Goal: Task Accomplishment & Management: Manage account settings

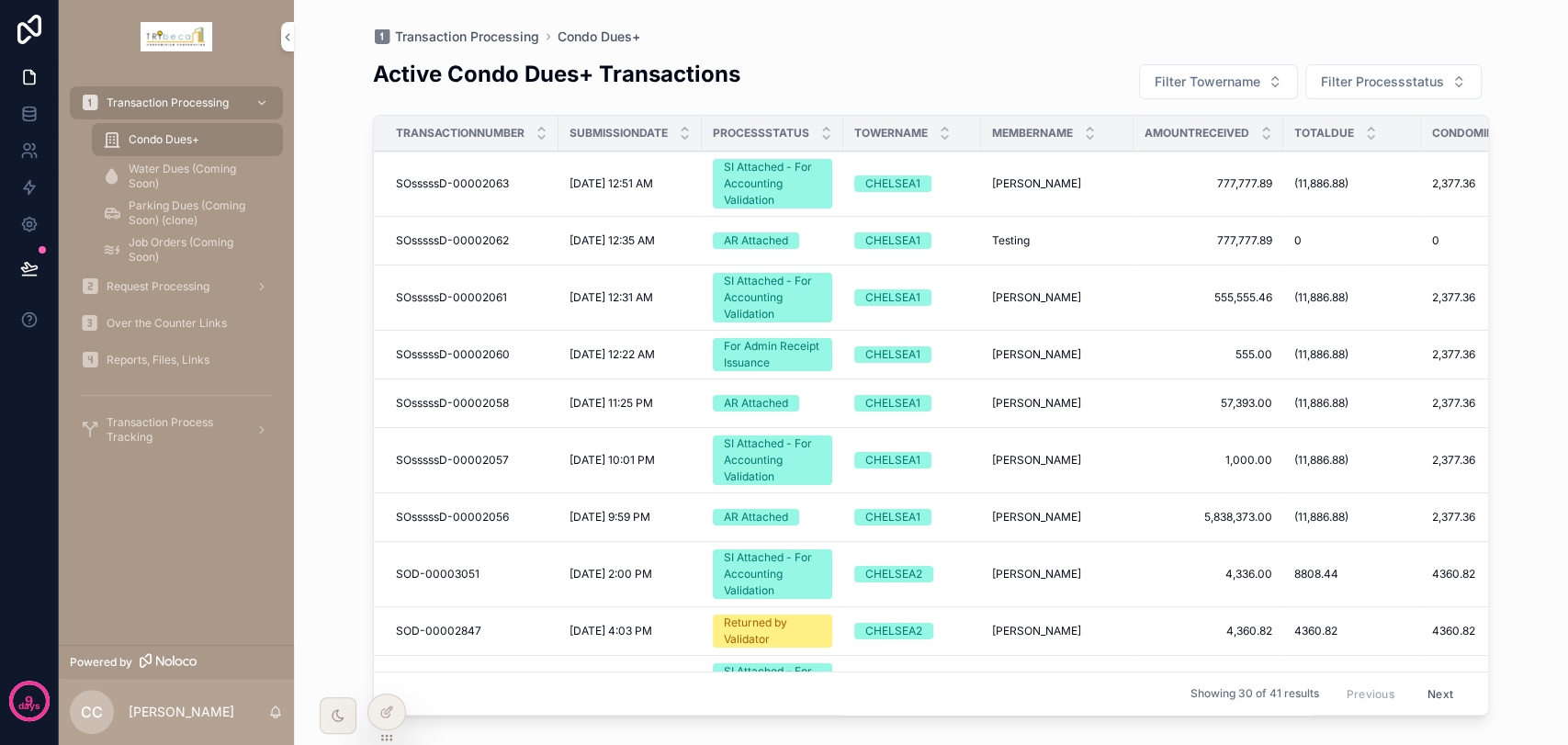
click at [39, 23] on icon at bounding box center [30, 30] width 24 height 30
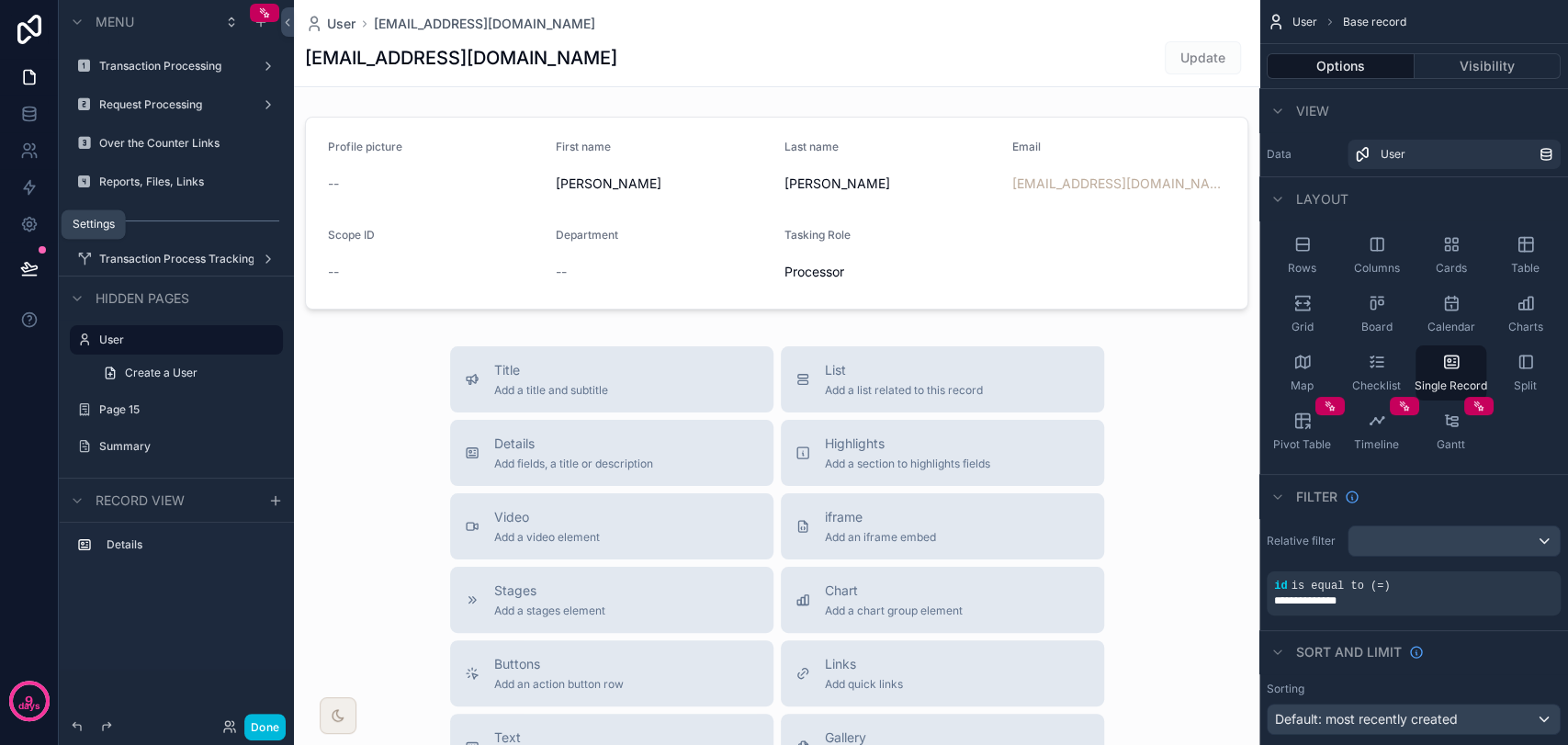
click at [28, 220] on icon at bounding box center [29, 224] width 18 height 18
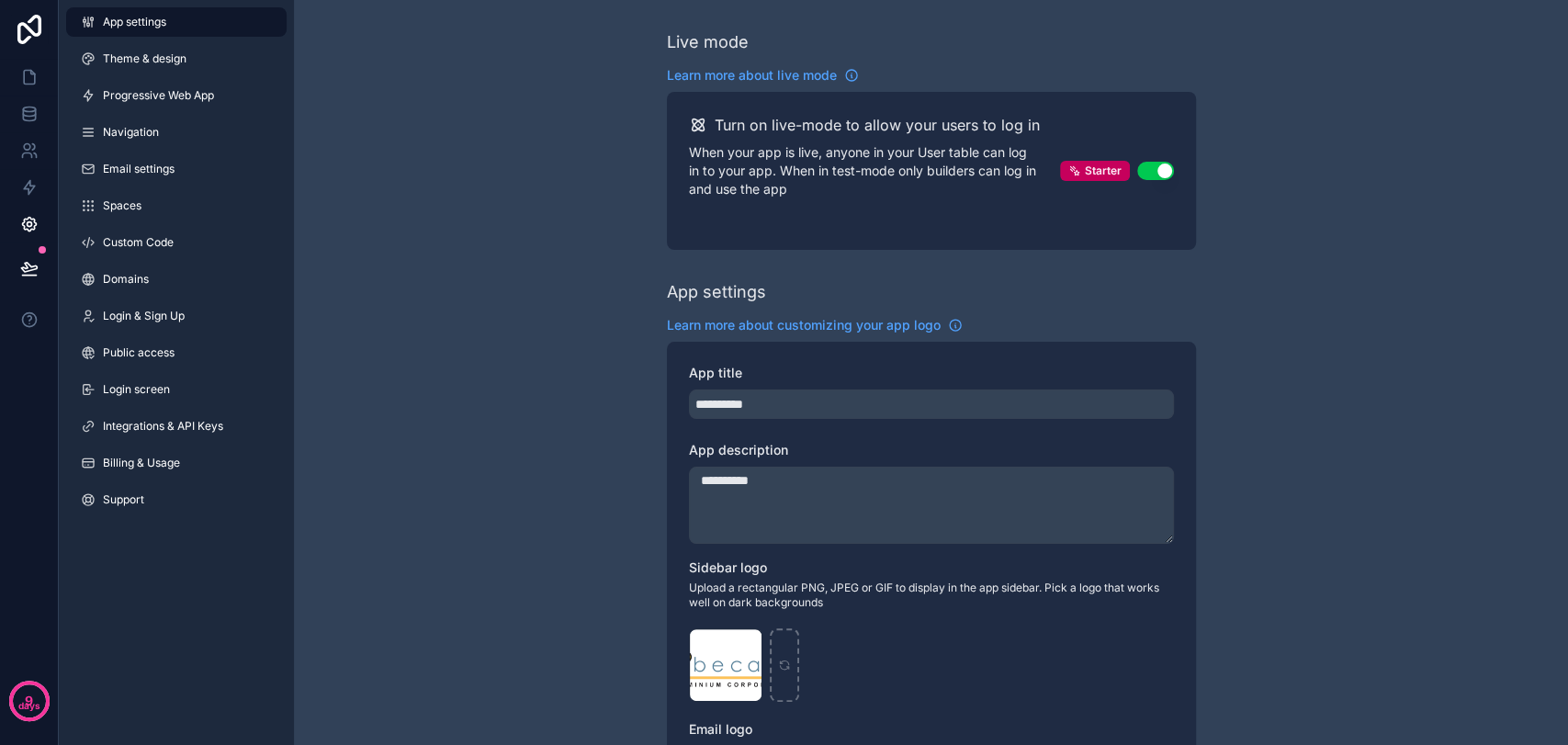
click at [150, 280] on link "Domains" at bounding box center [176, 279] width 221 height 30
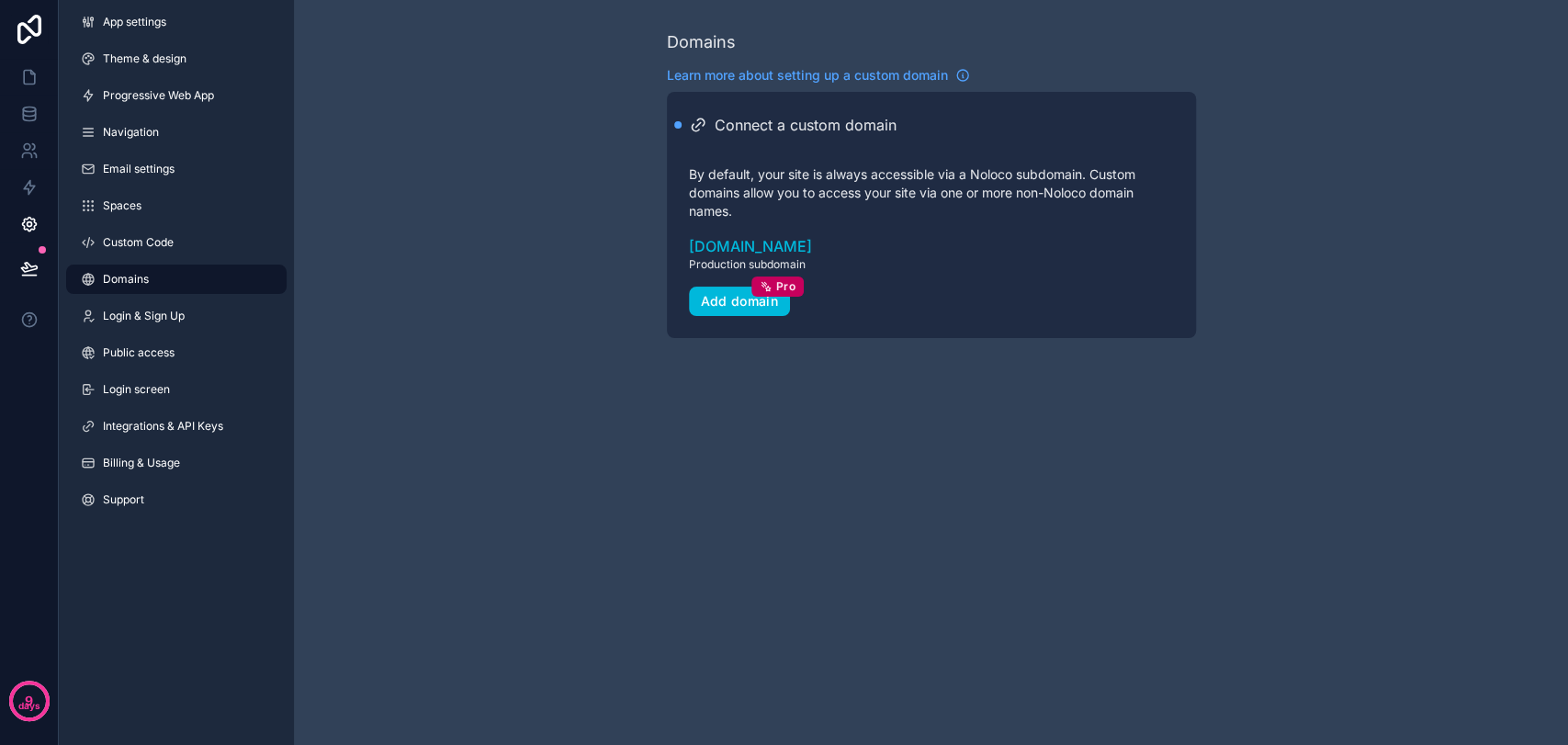
click at [724, 308] on div "Add domain Pro" at bounding box center [739, 301] width 78 height 17
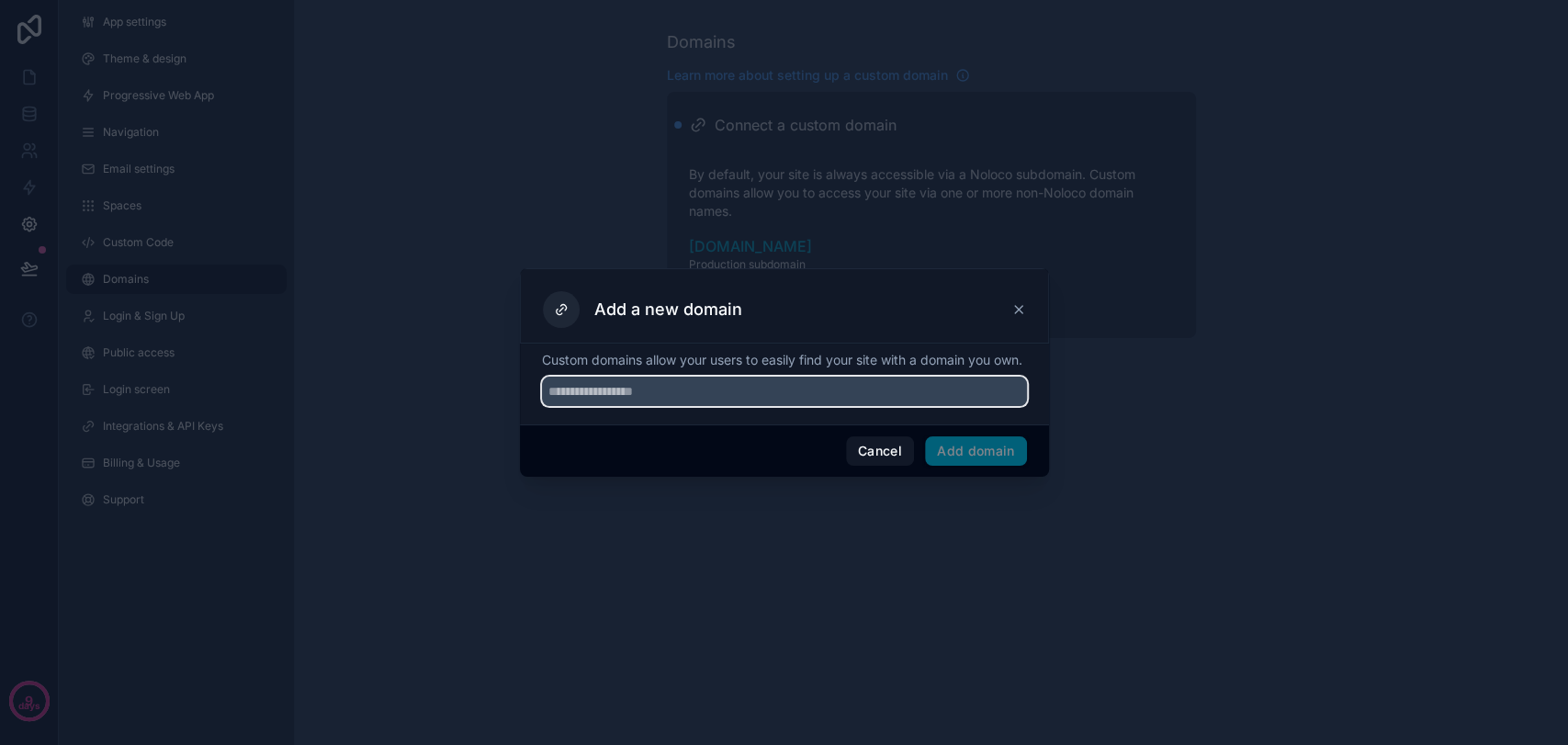
click at [714, 391] on input "text" at bounding box center [784, 392] width 485 height 30
type input "**********"
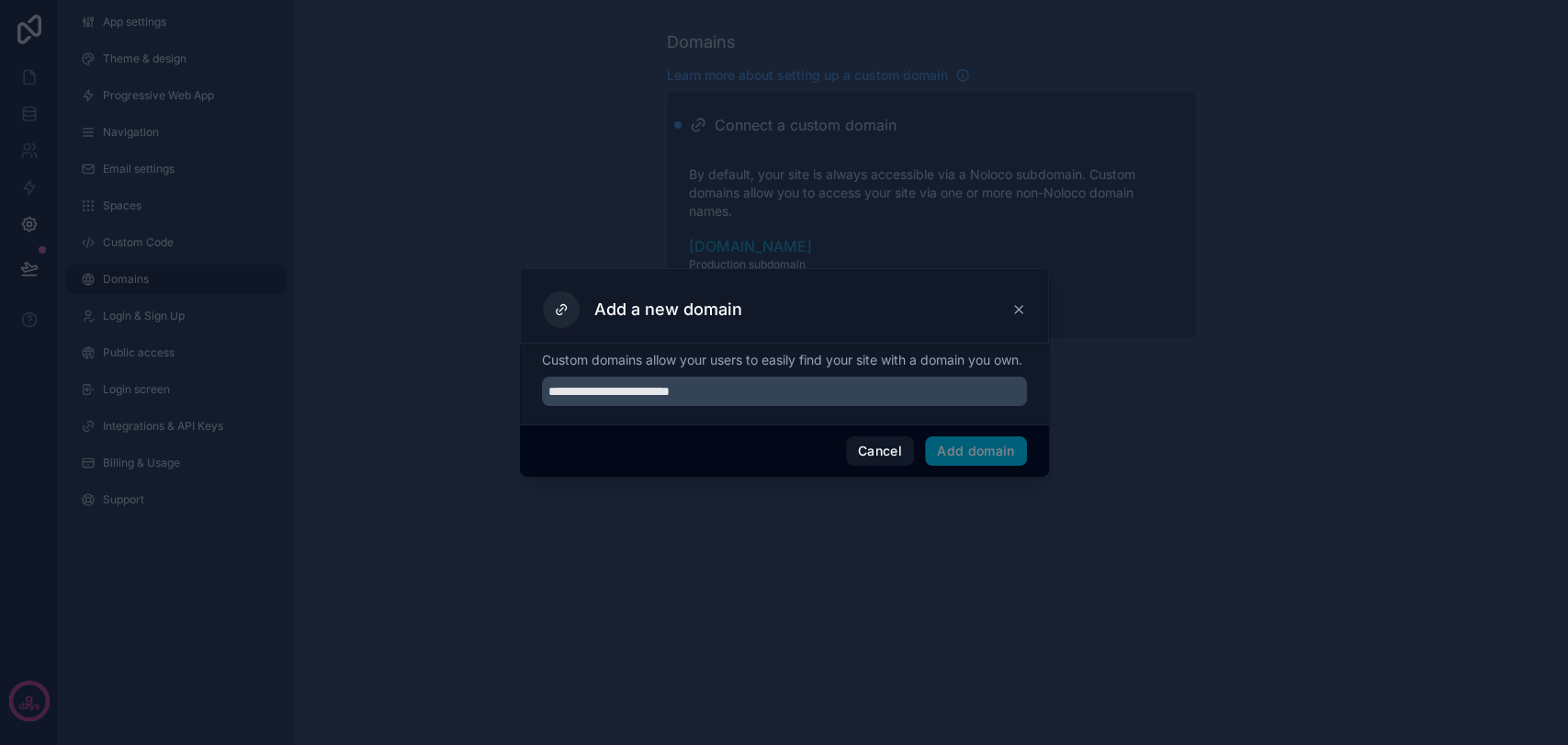
click at [806, 470] on div "Cancel Add domain" at bounding box center [785, 451] width 529 height 53
click at [781, 405] on input "**********" at bounding box center [784, 392] width 485 height 30
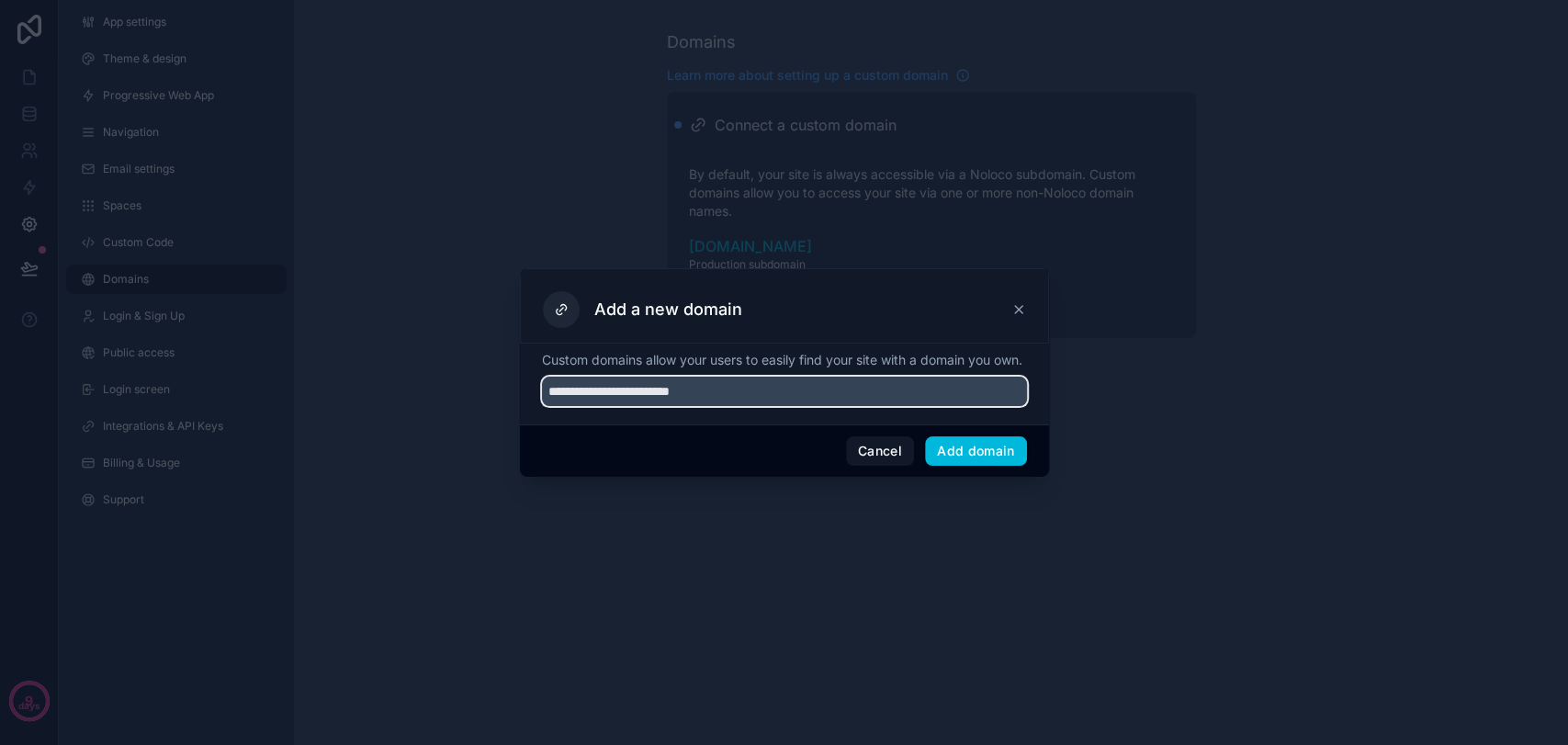
type input "**********"
click at [960, 454] on button "Add domain" at bounding box center [976, 452] width 101 height 30
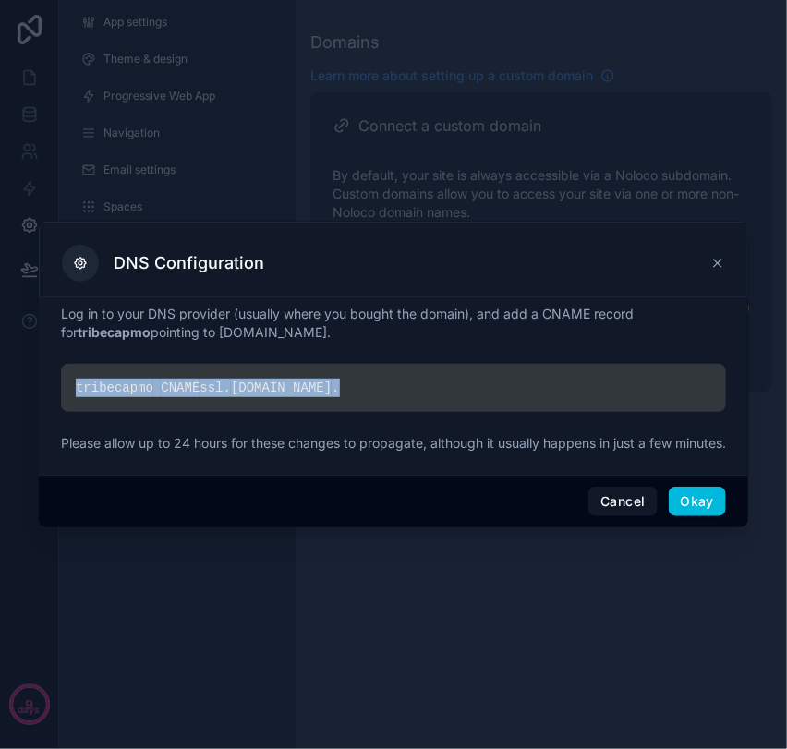
drag, startPoint x: 88, startPoint y: 376, endPoint x: 345, endPoint y: 379, distance: 257.6
click at [345, 379] on div "tribecapmo CNAME ssl. [DOMAIN_NAME] ." at bounding box center [393, 388] width 665 height 48
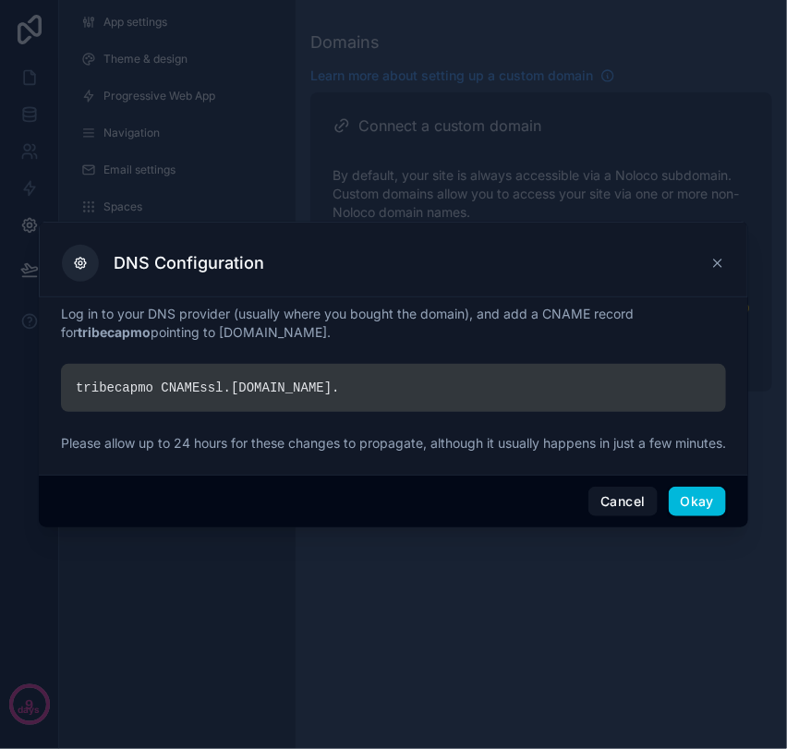
click at [520, 475] on div "Log in to your DNS provider (usually where you bought the domain), and add a CN…" at bounding box center [393, 385] width 709 height 177
click at [684, 512] on button "Okay" at bounding box center [696, 502] width 57 height 30
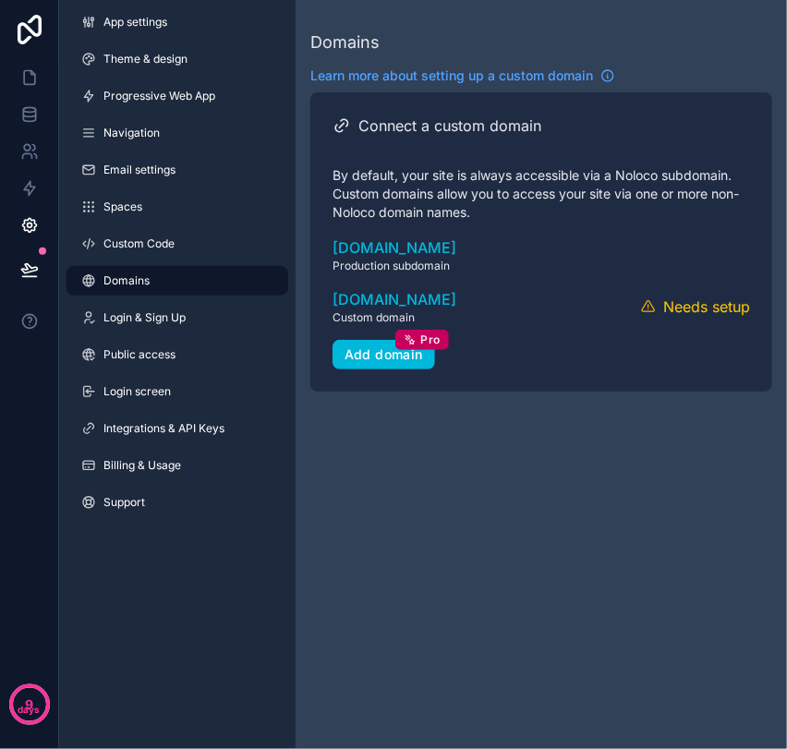
click at [0, 0] on icon "scrollable content" at bounding box center [0, 0] width 0 height 0
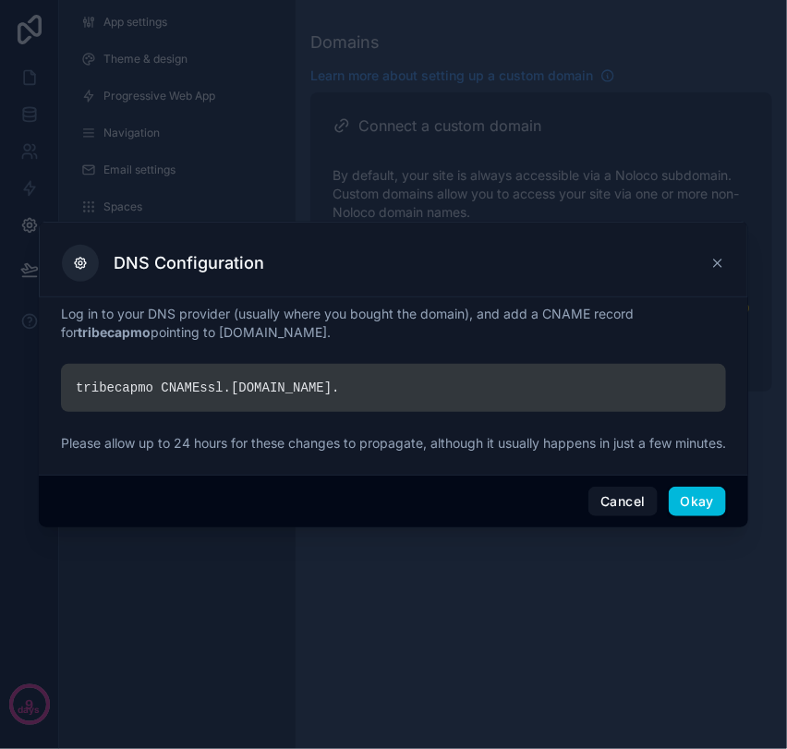
click at [721, 256] on icon at bounding box center [717, 263] width 15 height 15
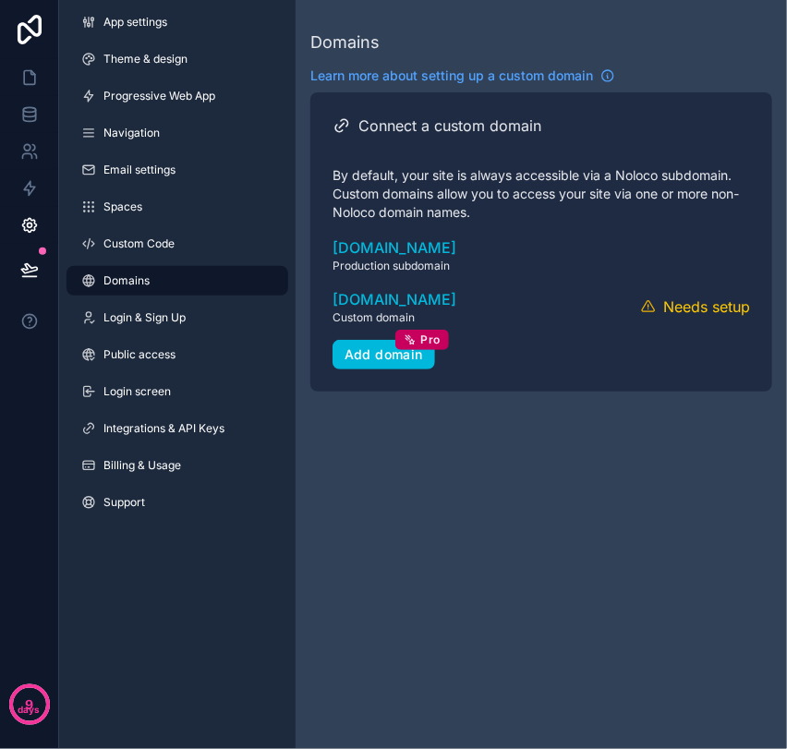
click at [0, 0] on button "Verify" at bounding box center [0, 0] width 0 height 0
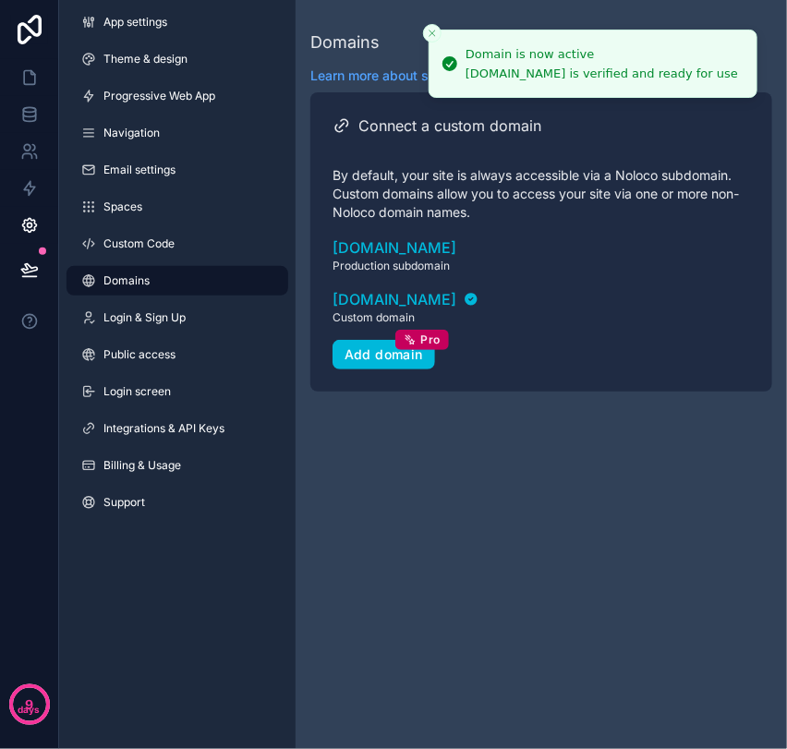
click at [0, 0] on icon "scrollable content" at bounding box center [0, 0] width 0 height 0
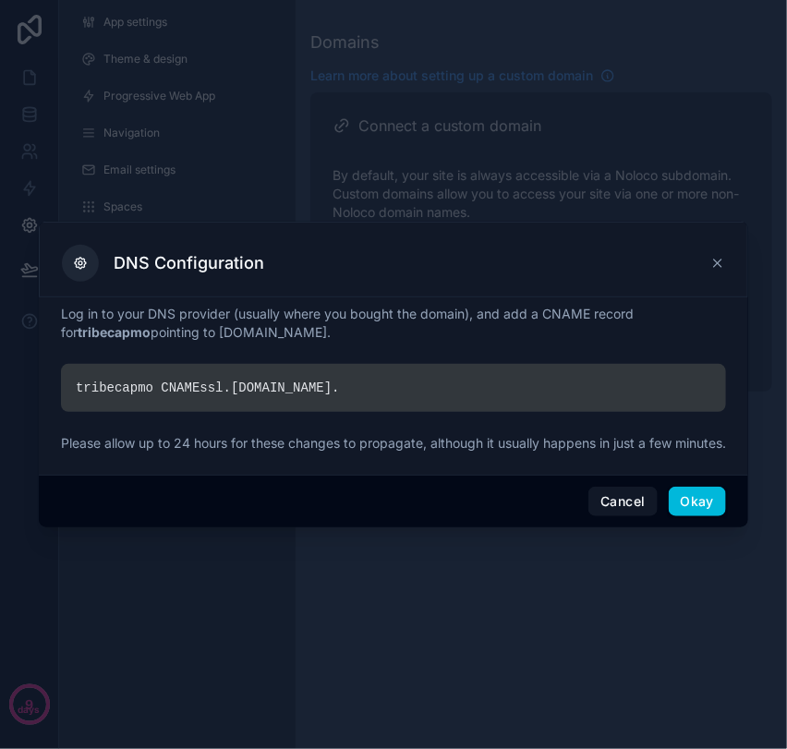
click at [644, 505] on button "Cancel" at bounding box center [622, 502] width 68 height 30
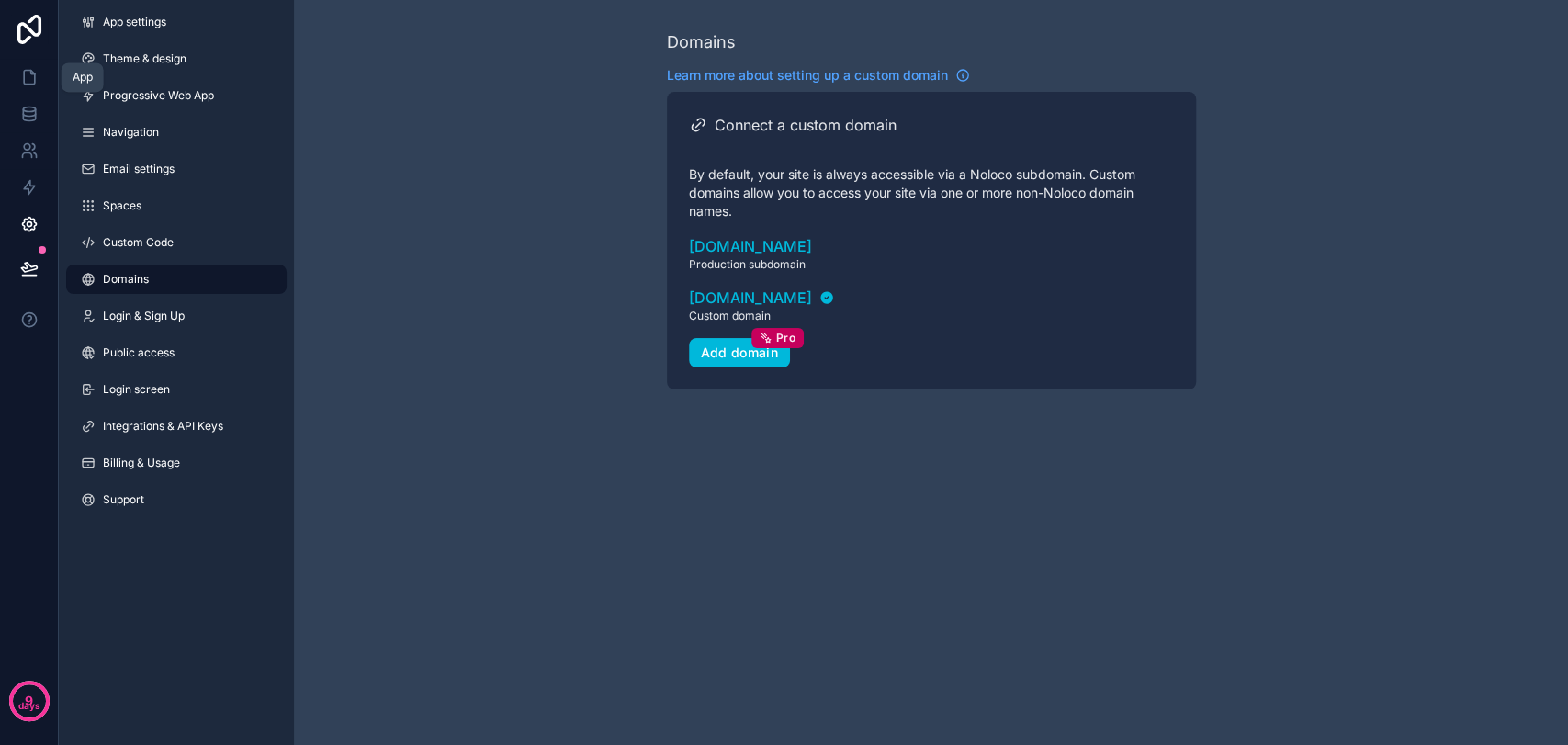
click at [34, 78] on icon at bounding box center [29, 78] width 11 height 14
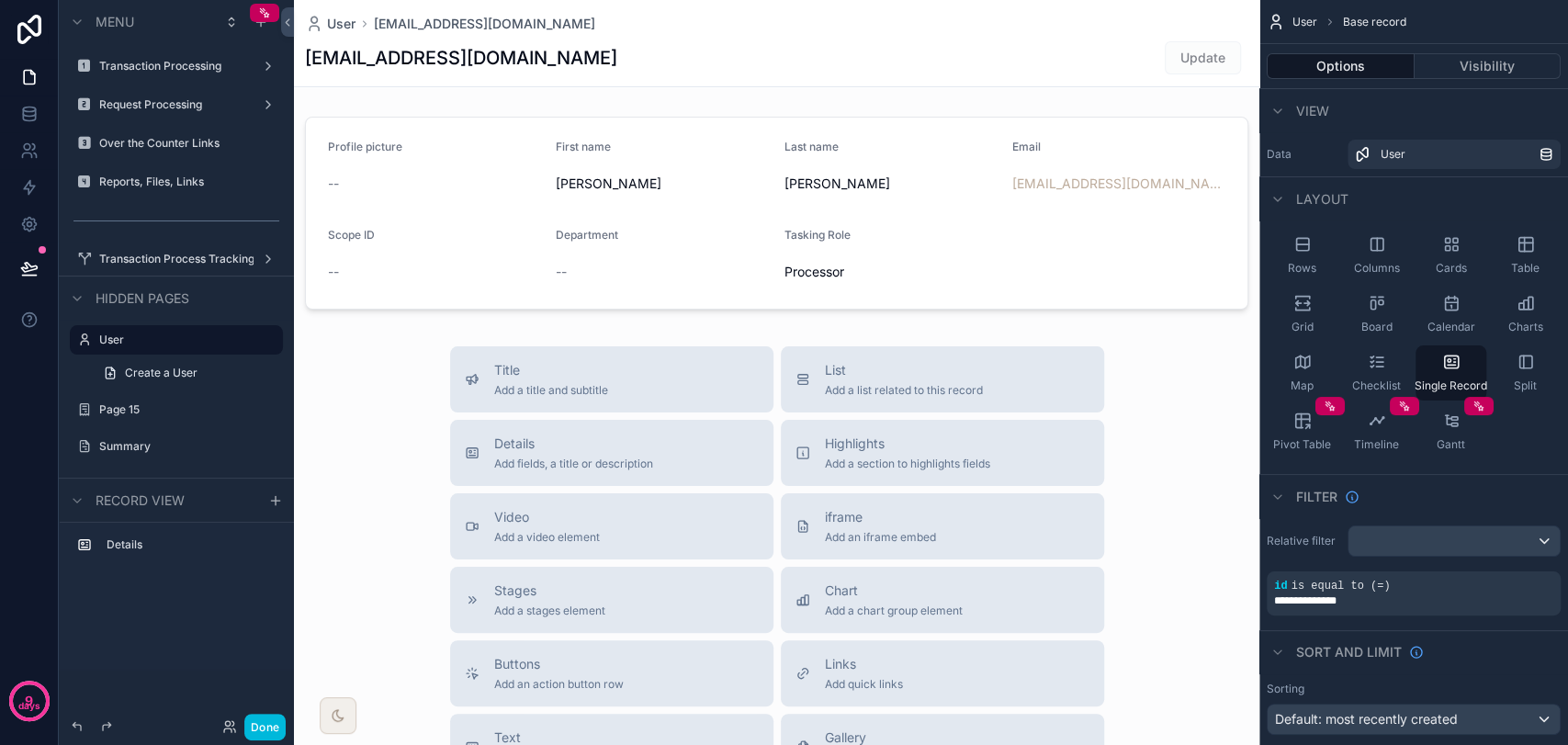
click at [6, 46] on link at bounding box center [29, 29] width 59 height 59
